Goal: Use online tool/utility: Utilize a website feature to perform a specific function

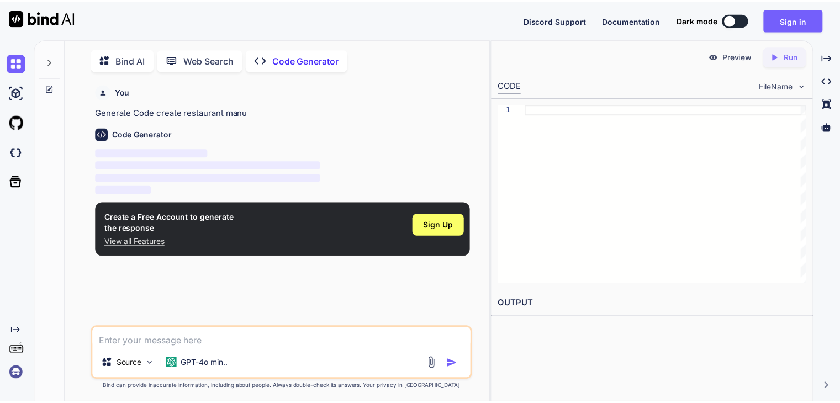
scroll to position [4, 0]
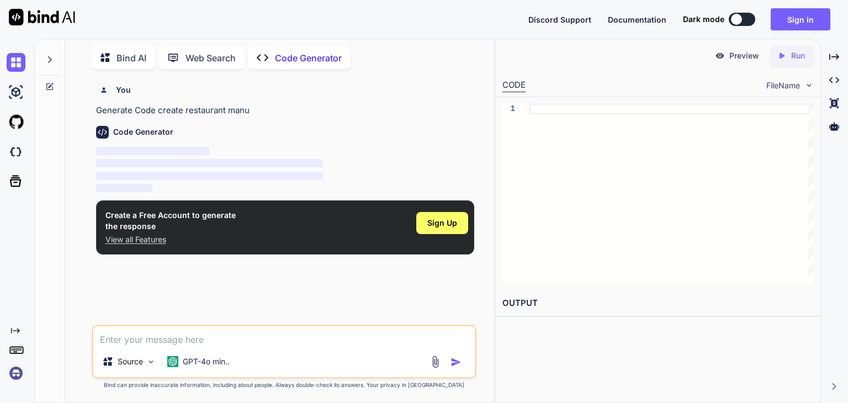
type textarea "x"
click at [444, 223] on span "Sign Up" at bounding box center [442, 223] width 30 height 11
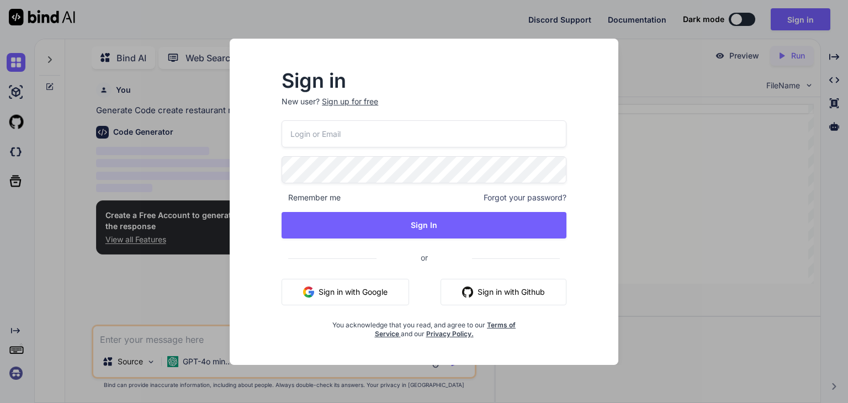
click at [373, 294] on button "Sign in with Google" at bounding box center [346, 292] width 128 height 27
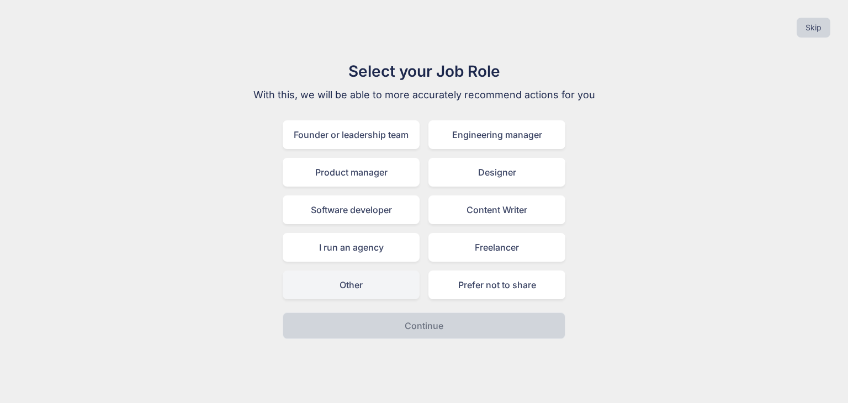
click at [396, 290] on div "Other" at bounding box center [351, 285] width 137 height 29
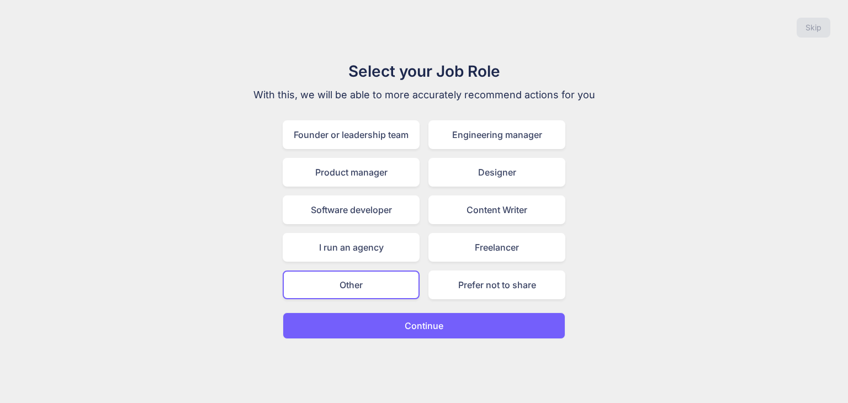
click at [402, 314] on button "Continue" at bounding box center [424, 326] width 283 height 27
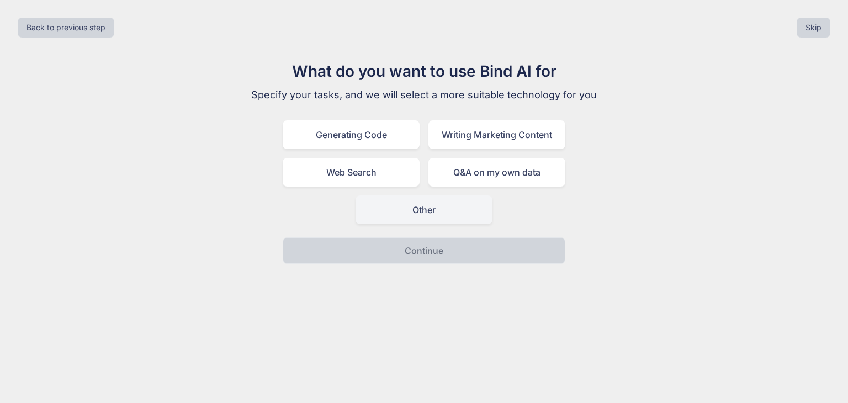
click at [431, 207] on div "Other" at bounding box center [424, 209] width 137 height 29
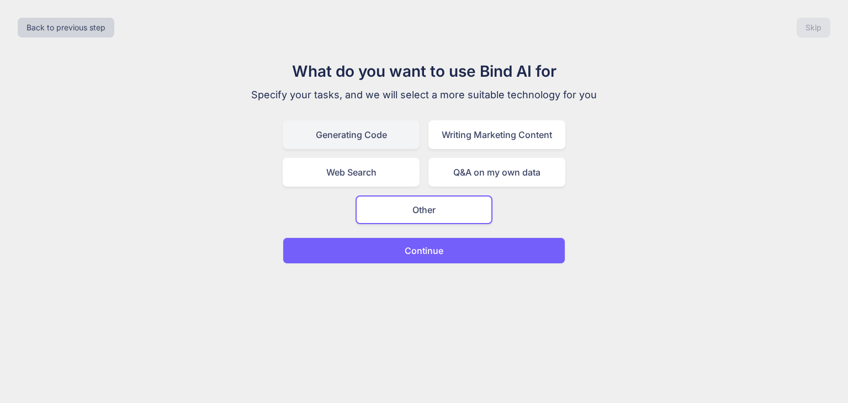
click at [385, 140] on div "Generating Code" at bounding box center [351, 134] width 137 height 29
click at [407, 253] on p "Continue" at bounding box center [424, 250] width 39 height 13
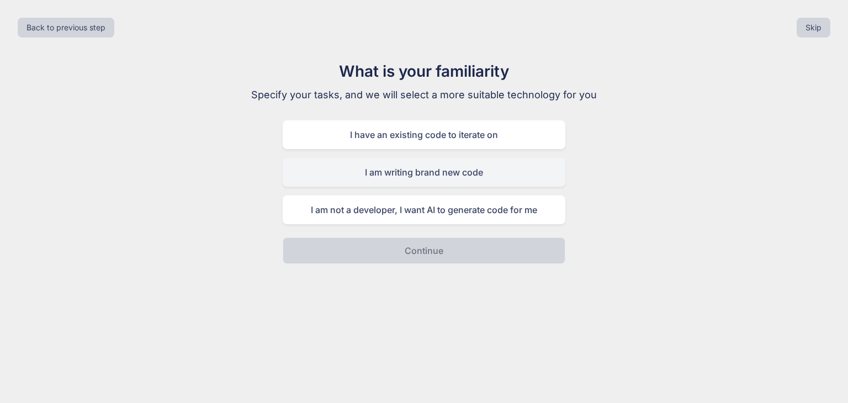
click at [416, 173] on div "I am writing brand new code" at bounding box center [424, 172] width 283 height 29
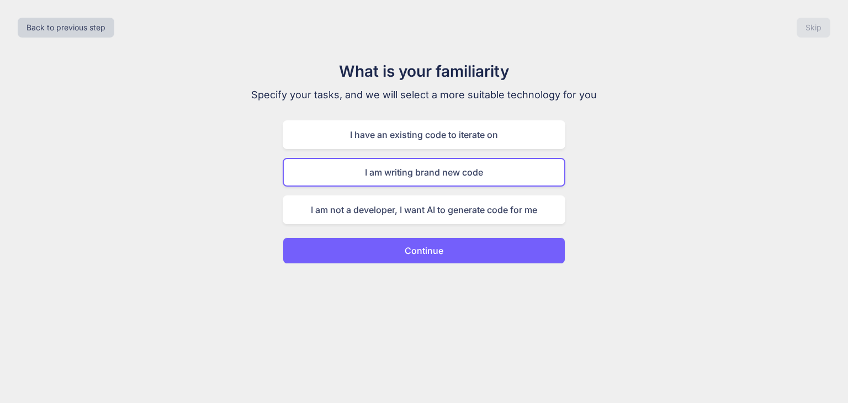
click at [437, 246] on p "Continue" at bounding box center [424, 250] width 39 height 13
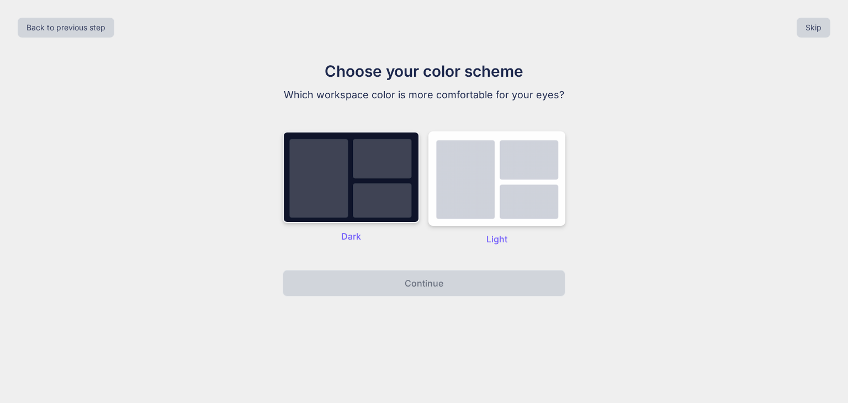
click at [374, 223] on img at bounding box center [351, 177] width 137 height 92
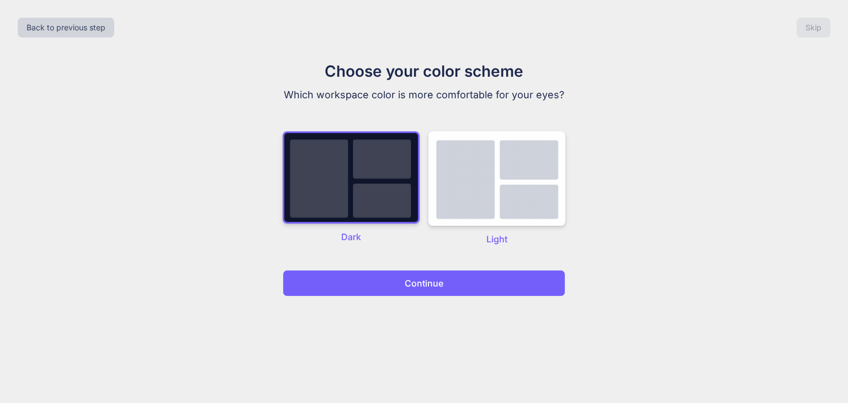
click at [421, 290] on p "Continue" at bounding box center [424, 283] width 39 height 13
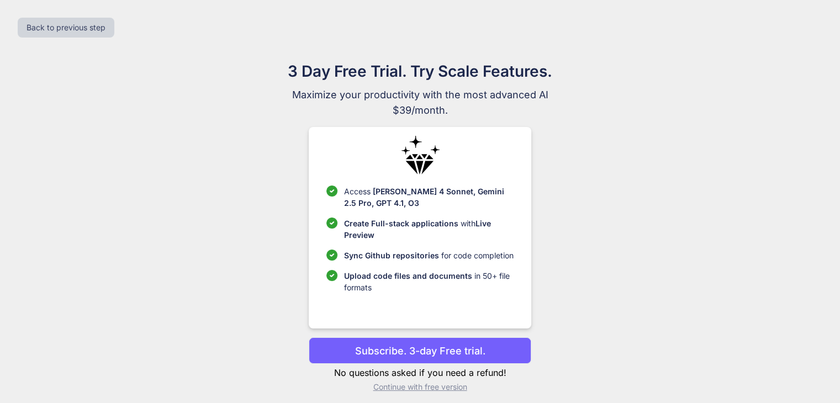
scroll to position [7, 0]
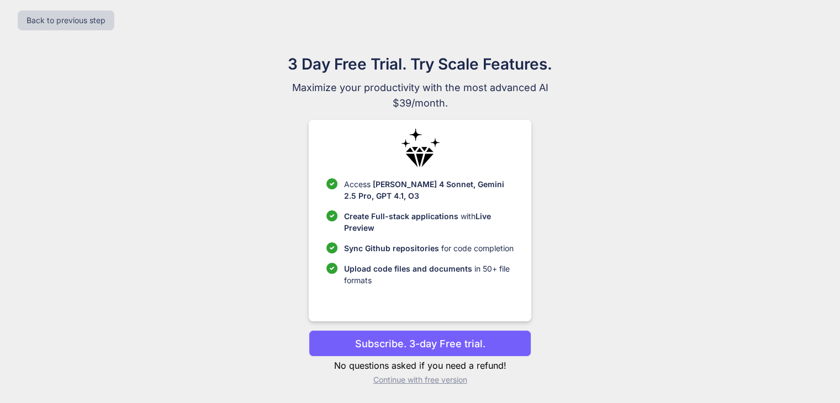
click at [425, 380] on p "Continue with free version" at bounding box center [420, 379] width 223 height 11
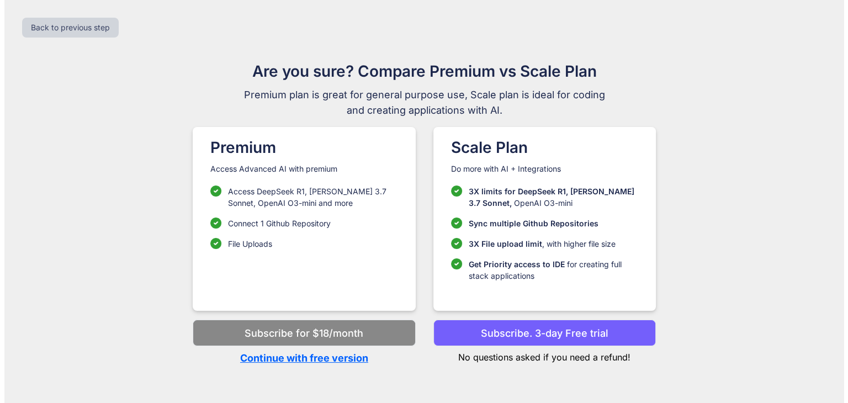
scroll to position [0, 0]
click at [339, 358] on p "Continue with free version" at bounding box center [304, 358] width 223 height 15
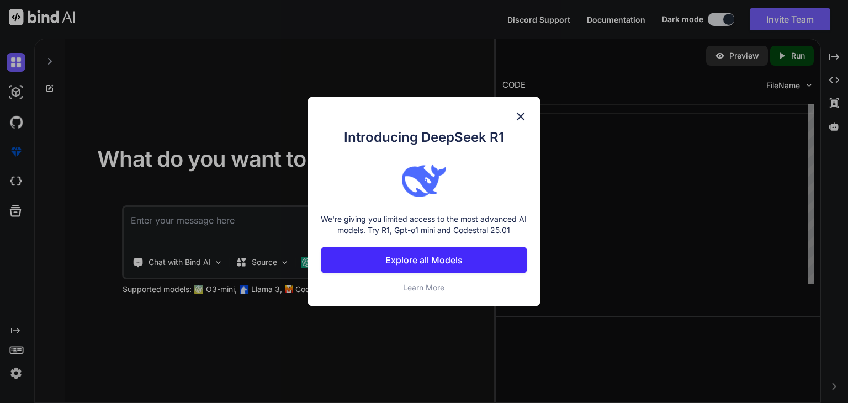
click at [517, 110] on img at bounding box center [520, 116] width 13 height 13
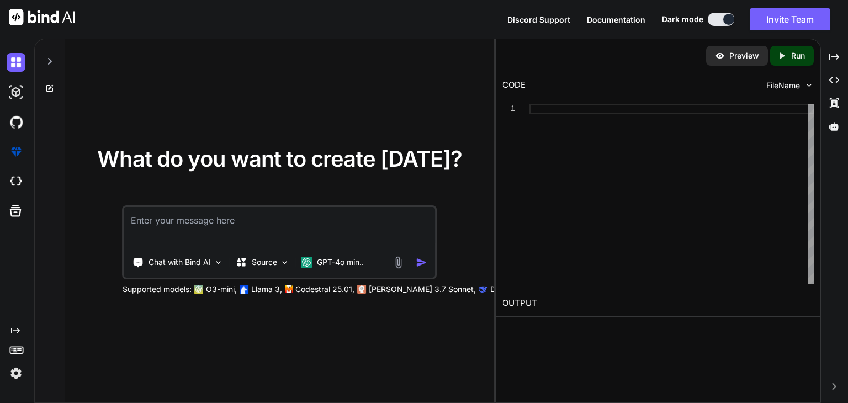
click at [356, 226] on textarea at bounding box center [279, 227] width 311 height 41
type textarea "create restaurant manu card website"
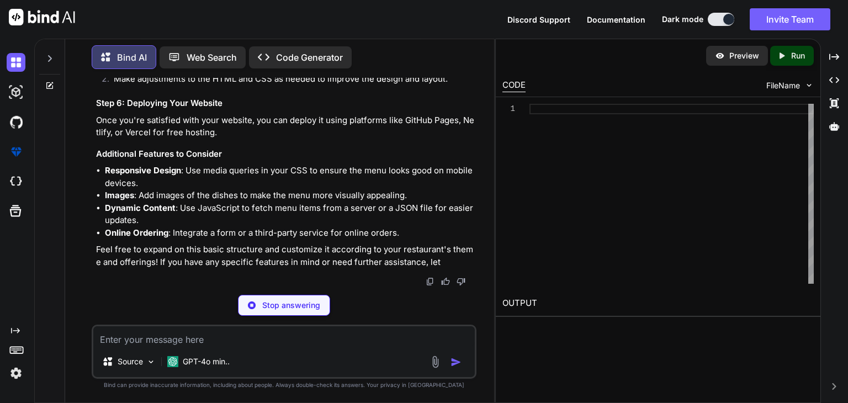
scroll to position [1363, 0]
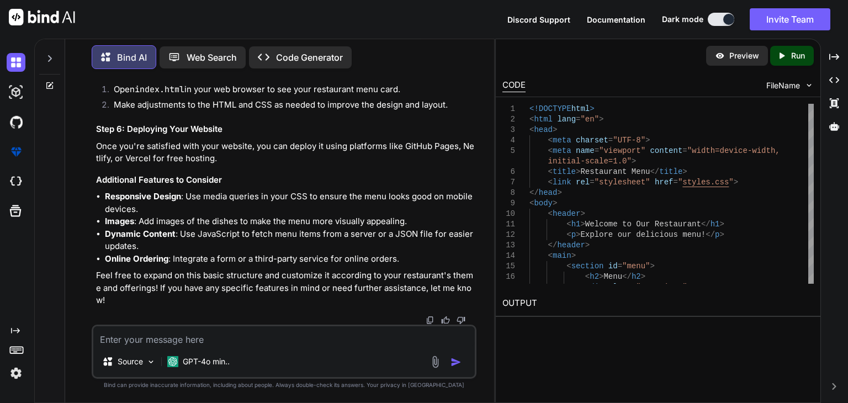
click at [789, 59] on icon "Created with Pixso." at bounding box center [784, 56] width 14 height 10
click at [748, 57] on p "Preview" at bounding box center [744, 55] width 30 height 11
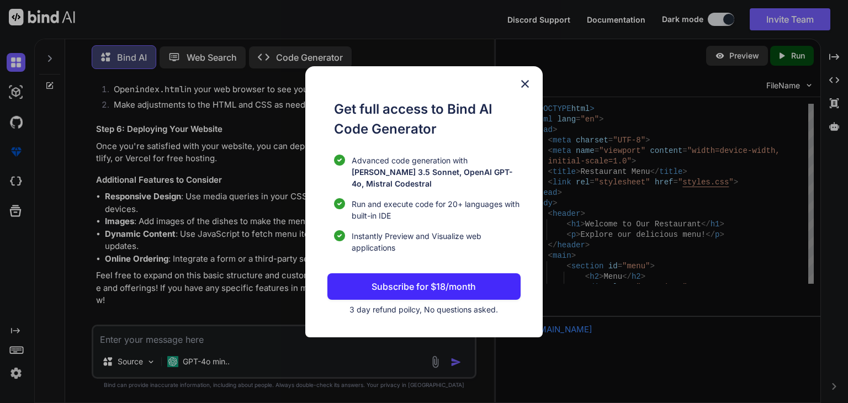
click at [523, 89] on img at bounding box center [524, 83] width 13 height 13
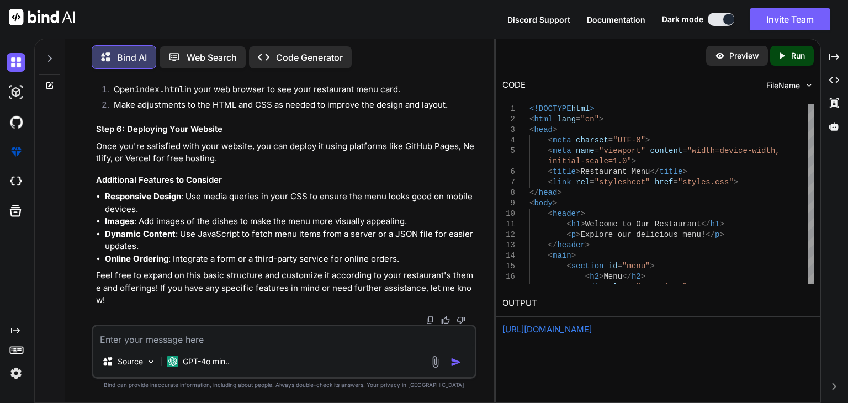
click at [788, 58] on icon "Created with Pixso." at bounding box center [784, 56] width 14 height 10
click at [592, 332] on link "[URL][DOMAIN_NAME]" at bounding box center [546, 329] width 89 height 10
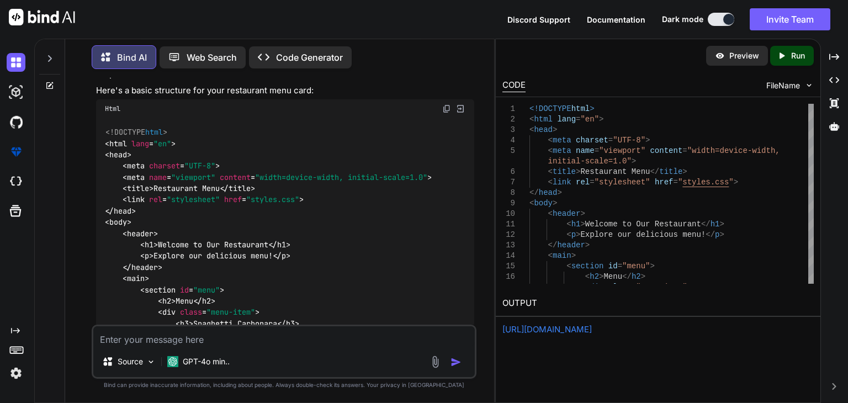
scroll to position [0, 0]
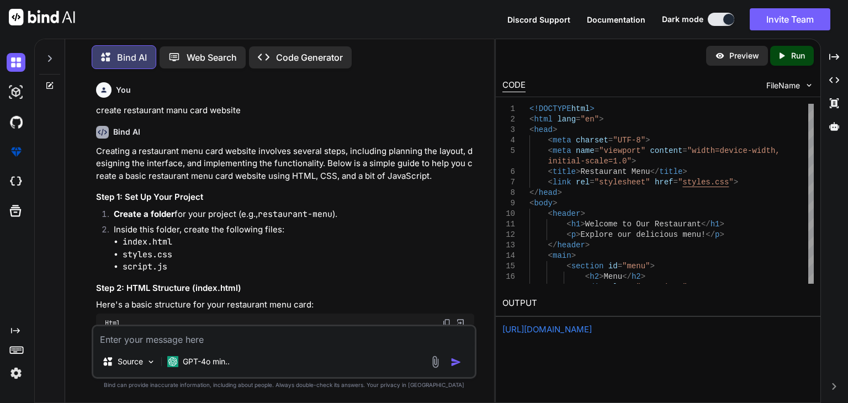
click at [790, 61] on div "Created with Pixso. Run" at bounding box center [792, 56] width 44 height 20
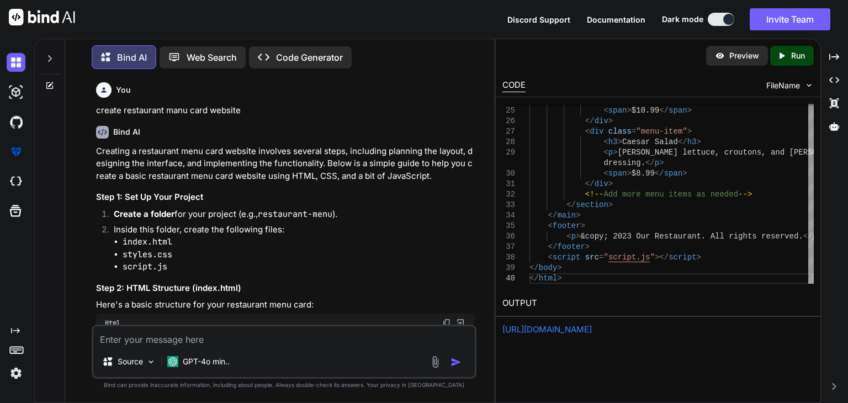
click at [583, 328] on link "[URL][DOMAIN_NAME]" at bounding box center [546, 329] width 89 height 10
